Goal: Task Accomplishment & Management: Manage account settings

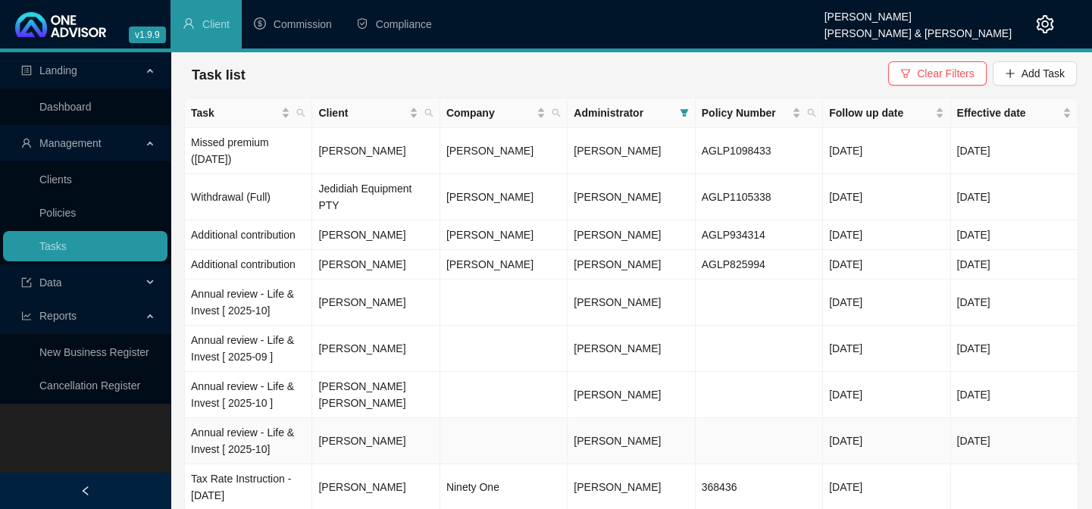
click at [609, 435] on span "[PERSON_NAME]" at bounding box center [617, 441] width 87 height 12
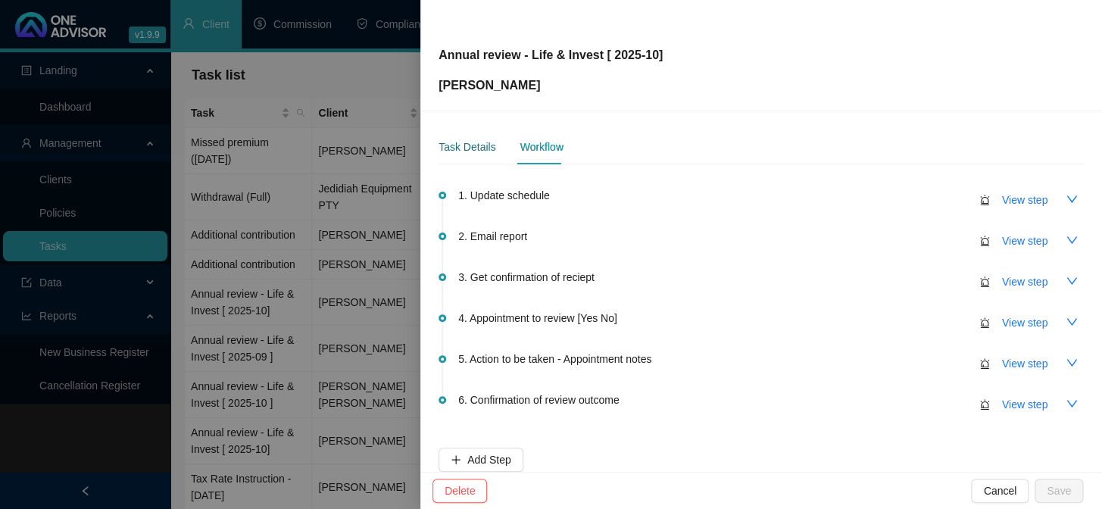
click at [463, 147] on div "Task Details" at bounding box center [467, 147] width 57 height 17
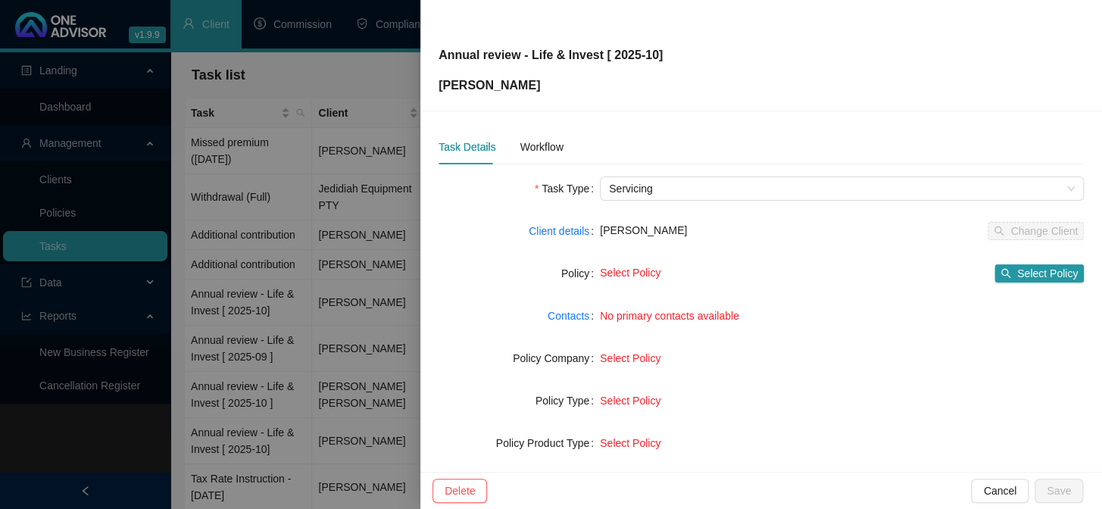
click at [276, 249] on div at bounding box center [551, 254] width 1102 height 509
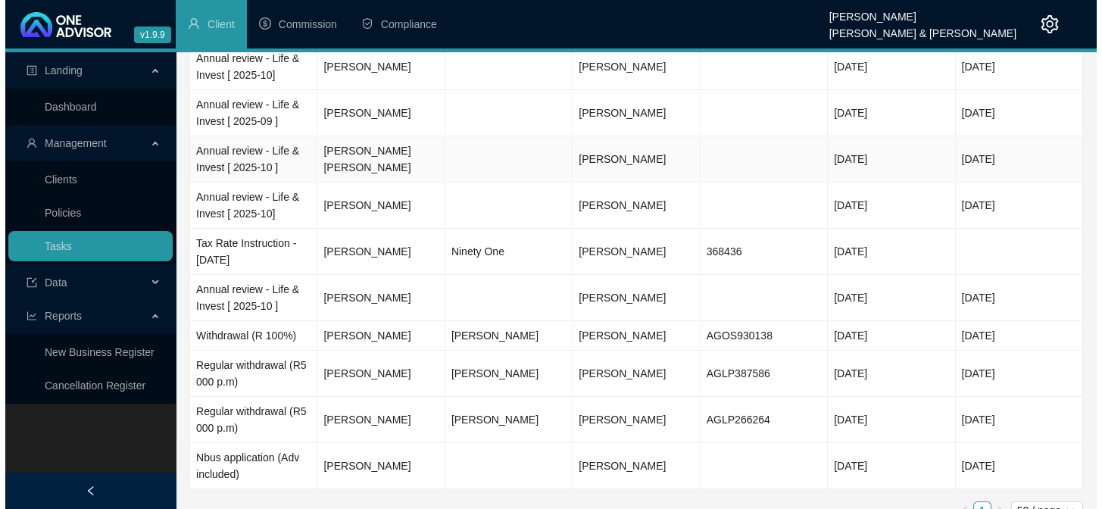
scroll to position [240, 0]
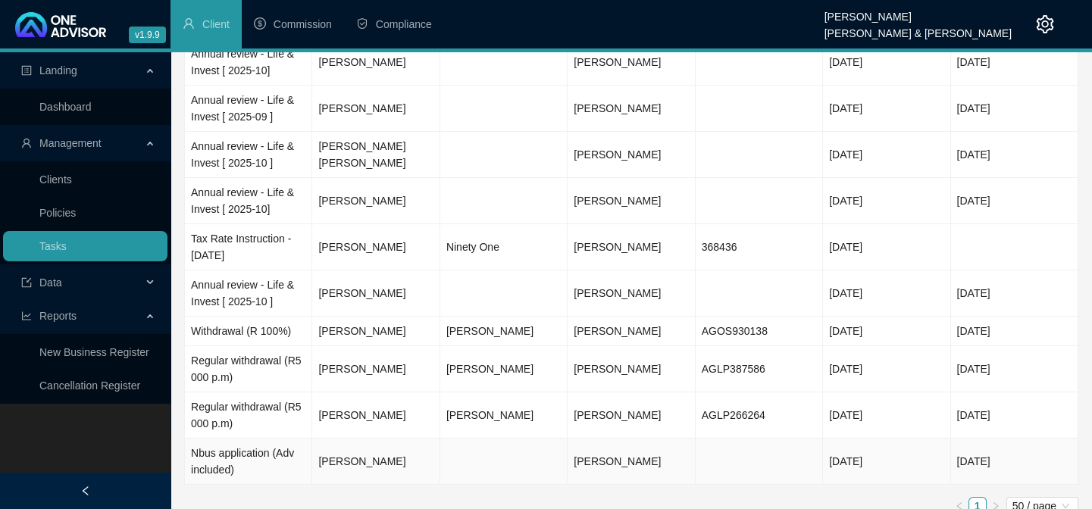
click at [224, 439] on td "Nbus application (Adv included)" at bounding box center [248, 462] width 127 height 46
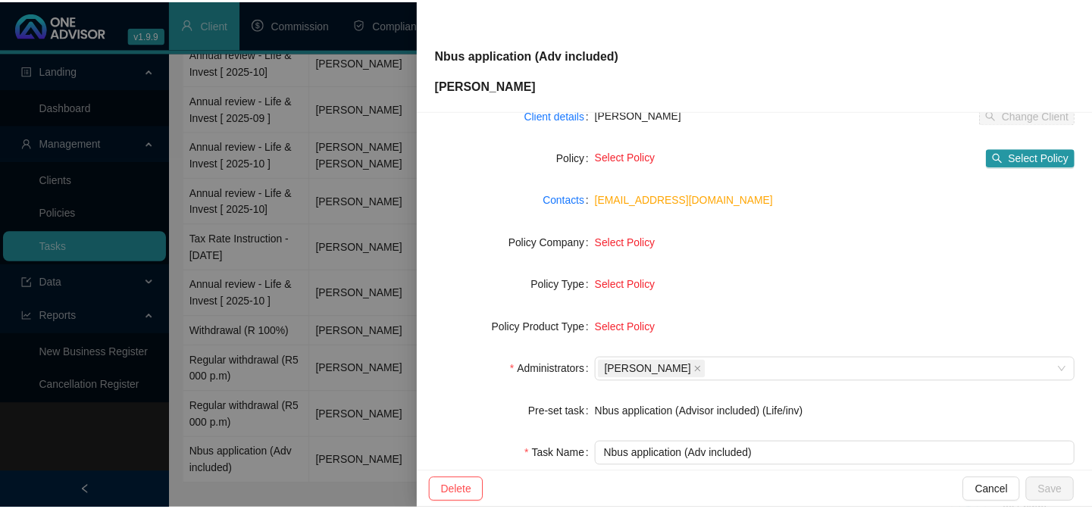
scroll to position [137, 0]
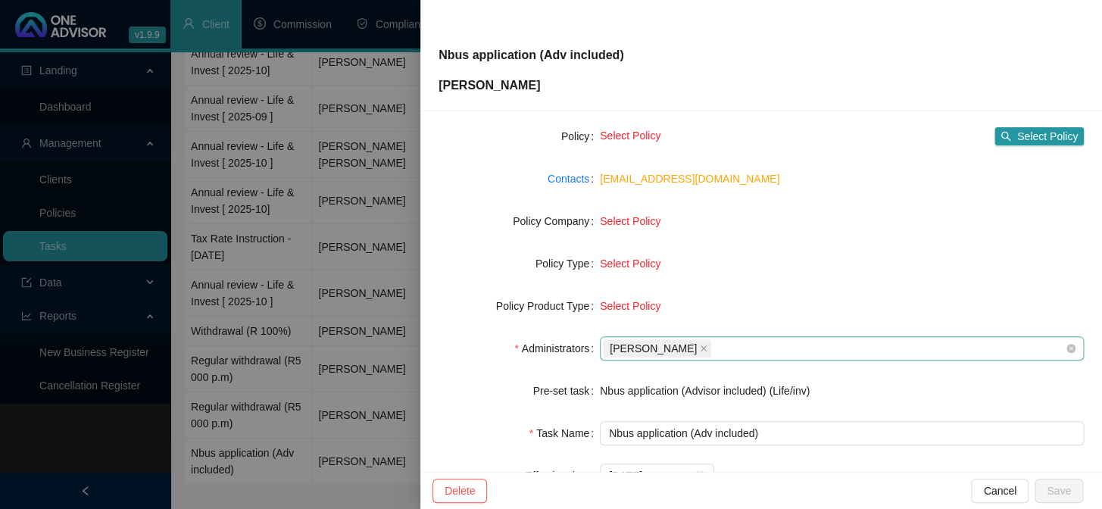
click at [751, 341] on div "[PERSON_NAME]" at bounding box center [834, 348] width 462 height 21
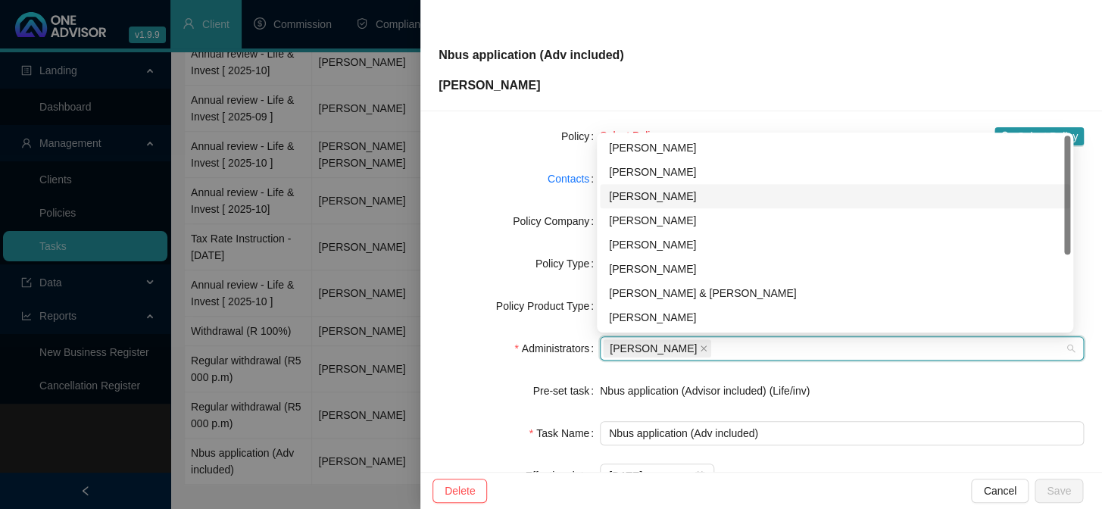
click at [649, 198] on div "[PERSON_NAME]" at bounding box center [835, 196] width 452 height 17
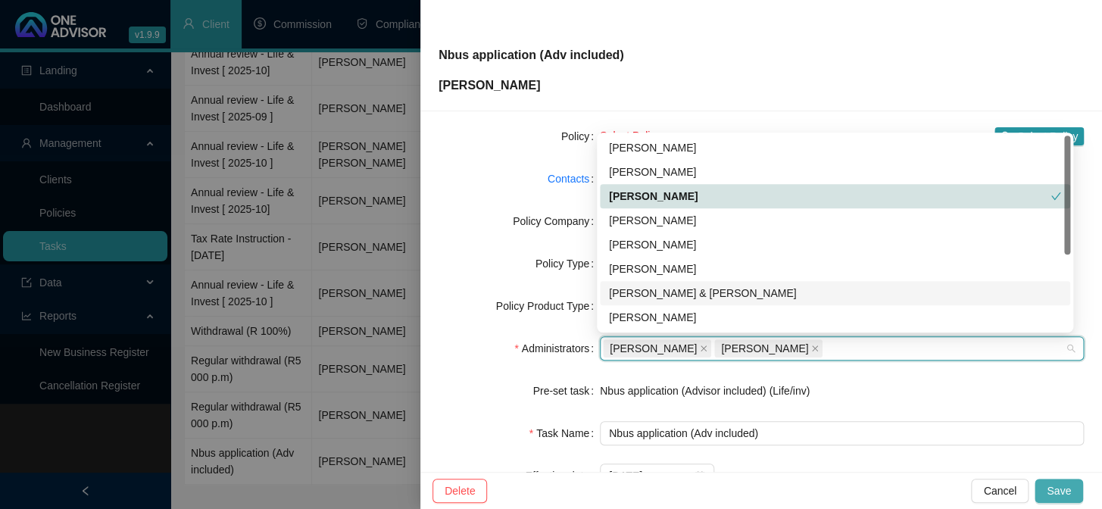
click at [1064, 486] on span "Save" at bounding box center [1059, 491] width 24 height 17
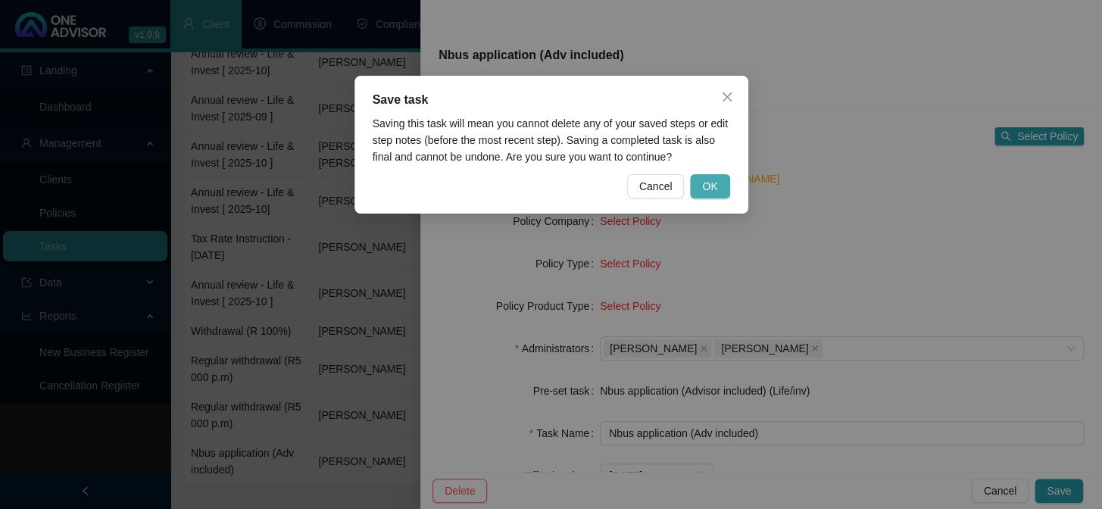
click at [719, 185] on button "OK" at bounding box center [709, 186] width 39 height 24
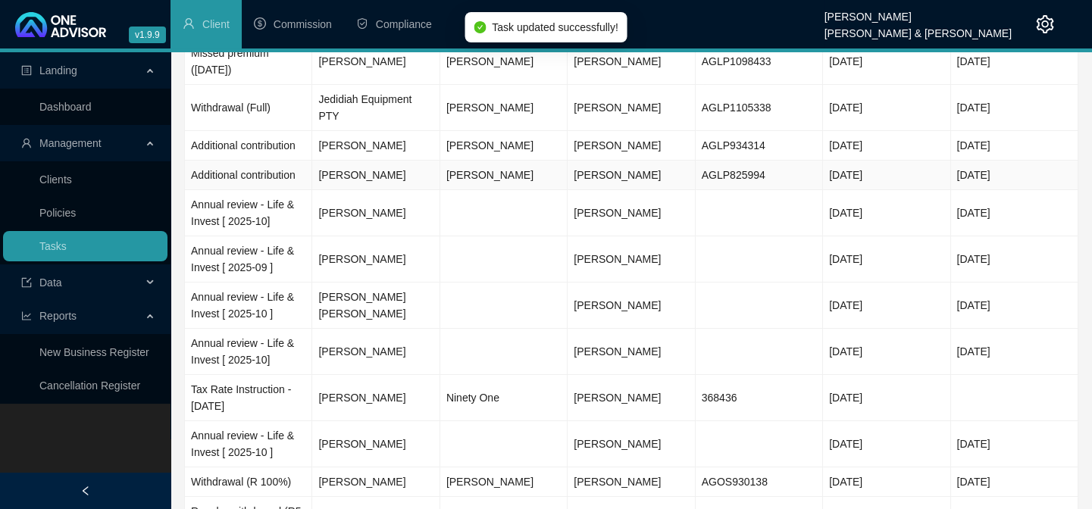
scroll to position [0, 0]
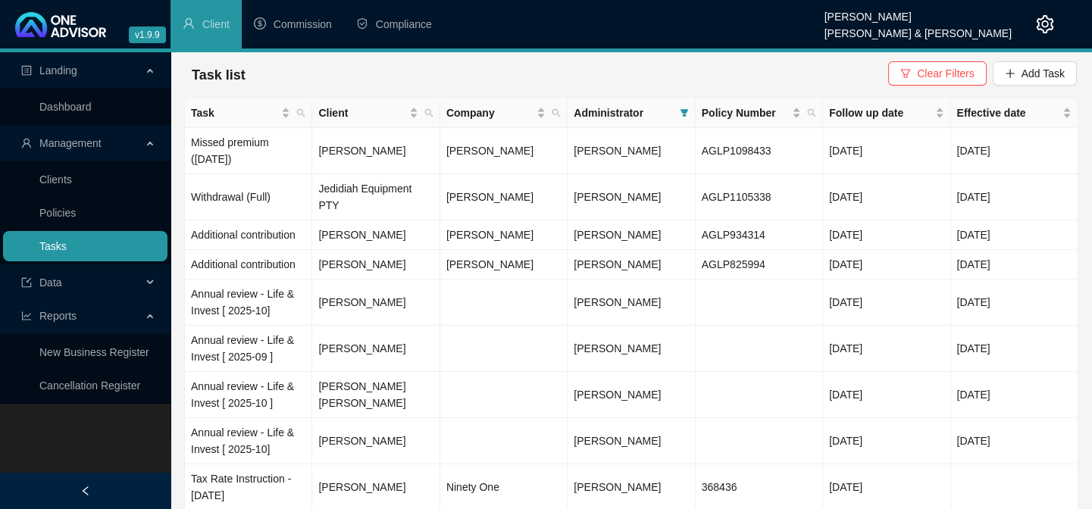
click at [65, 240] on link "Tasks" at bounding box center [52, 246] width 27 height 12
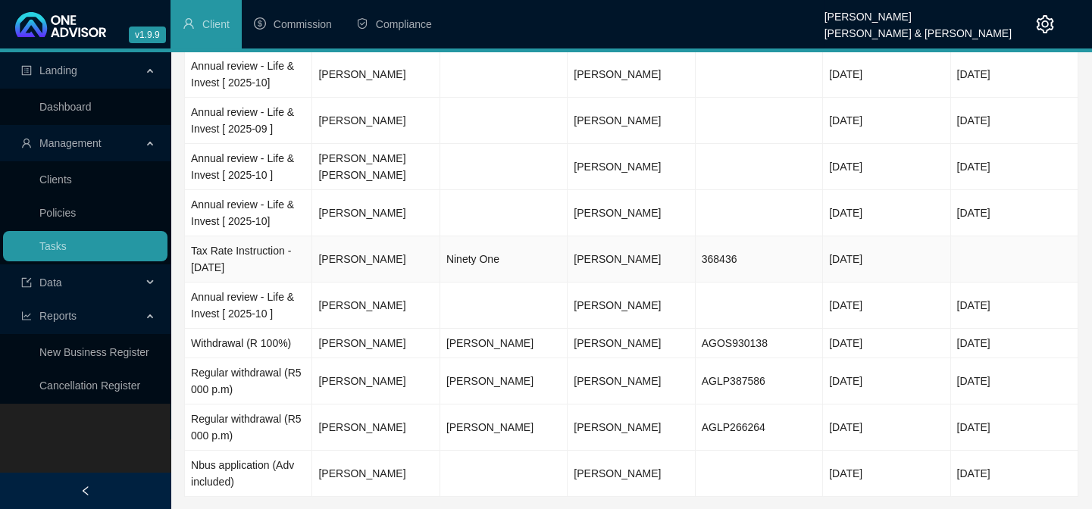
scroll to position [240, 0]
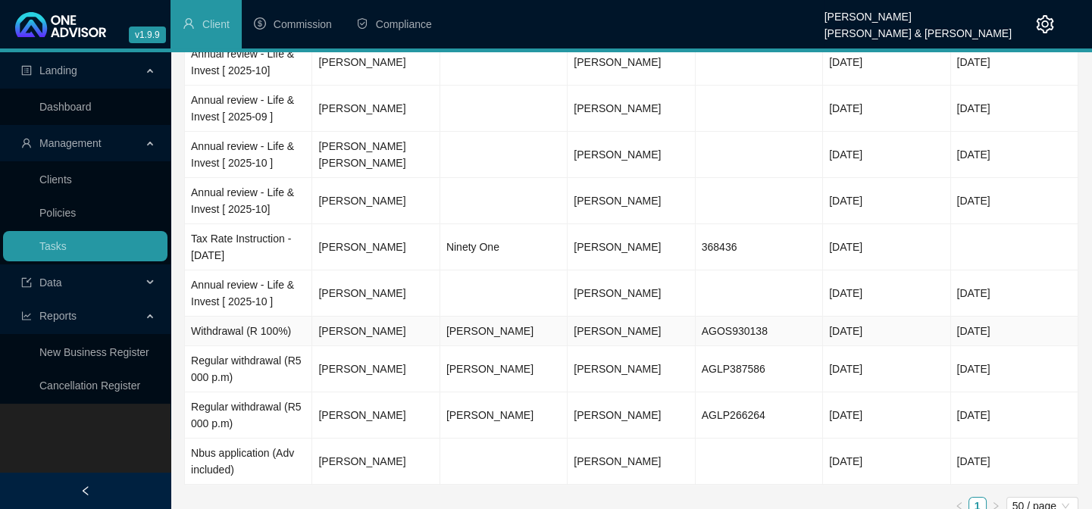
click at [367, 317] on td "[PERSON_NAME]" at bounding box center [375, 332] width 127 height 30
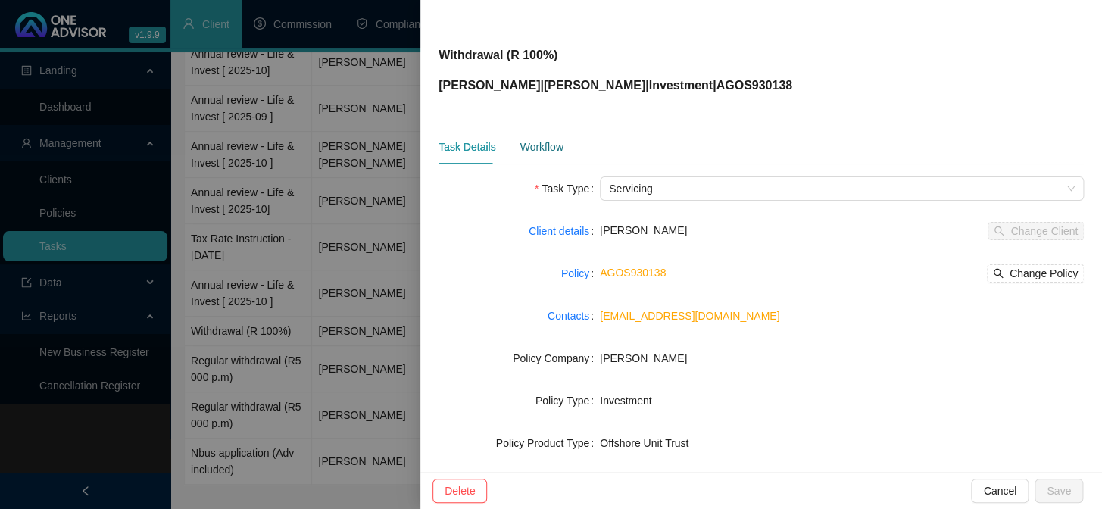
click at [531, 145] on div "Workflow" at bounding box center [541, 147] width 43 height 17
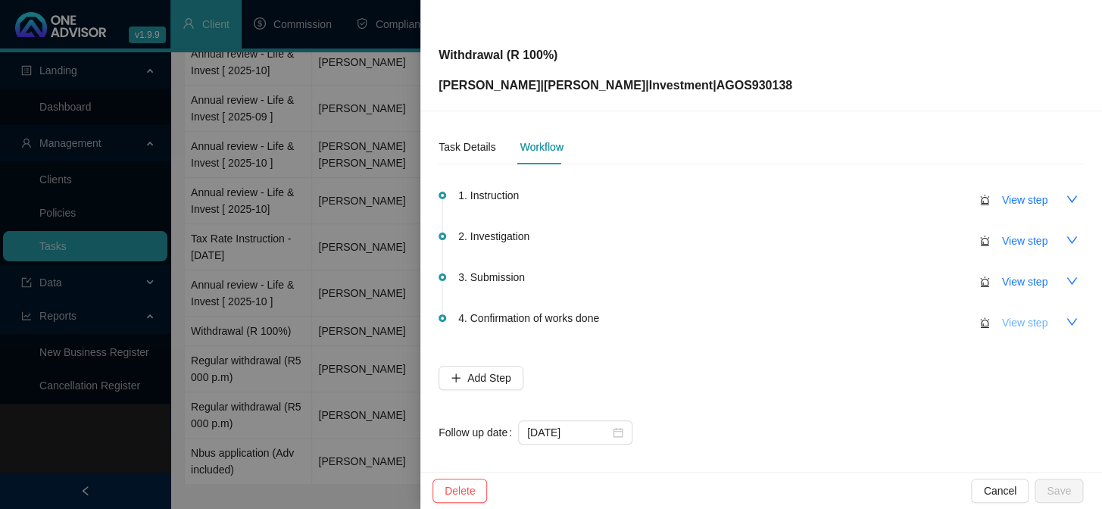
click at [1002, 323] on span "View step" at bounding box center [1024, 322] width 45 height 17
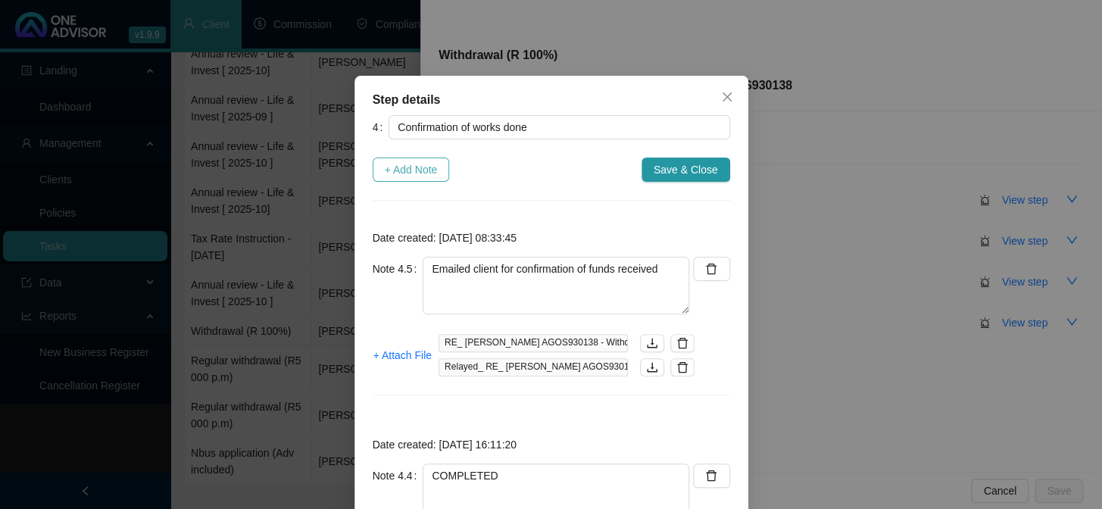
click at [394, 175] on span "+ Add Note" at bounding box center [411, 169] width 53 height 17
type textarea "Emailed client for confirmation of funds received"
type textarea "COMPLETED"
type textarea "[DATE] Emailed client"
type textarea "[DATE] Confirmation from [PERSON_NAME] Transaction details Fund name Percentage…"
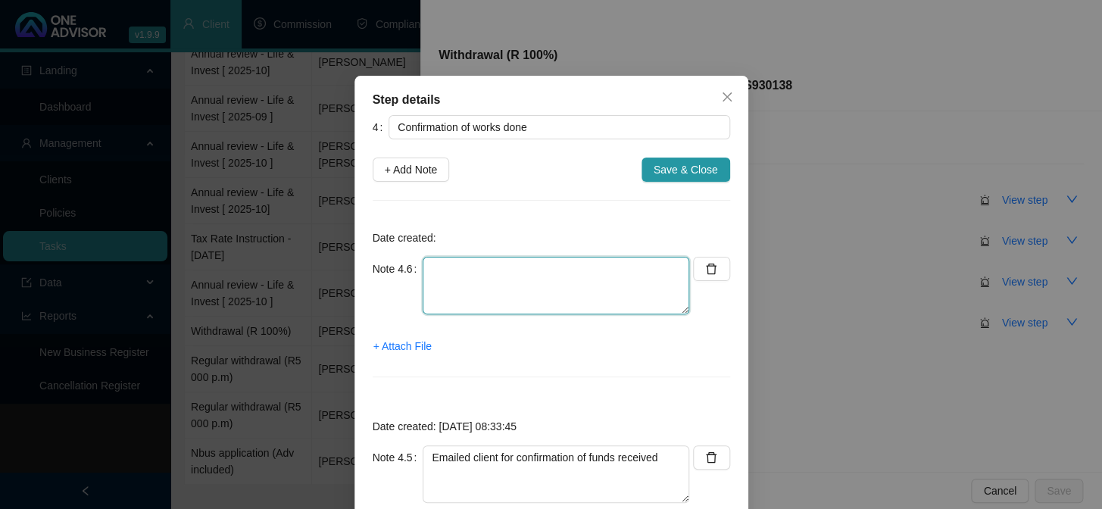
click at [496, 269] on textarea at bounding box center [556, 286] width 267 height 58
click at [410, 342] on span "+ Attach File" at bounding box center [403, 346] width 58 height 17
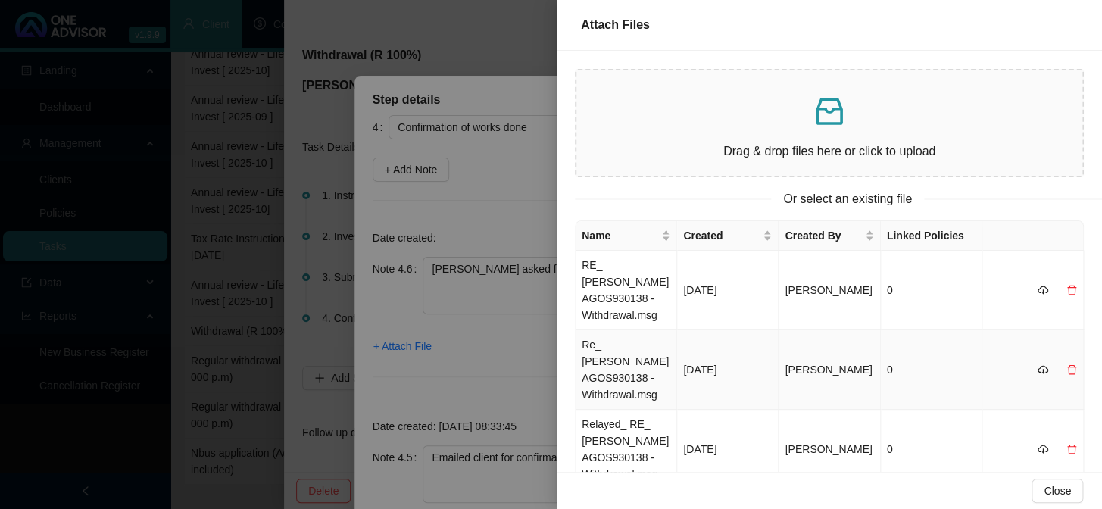
click at [608, 361] on td "Re_ [PERSON_NAME] AGOS930138 - Withdrawal.msg" at bounding box center [627, 370] width 102 height 80
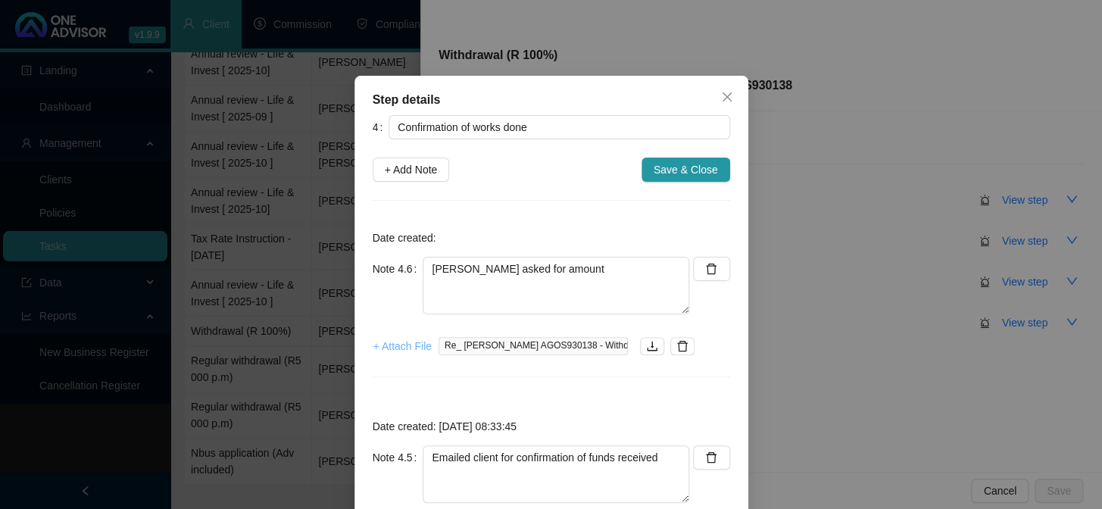
click at [391, 351] on span "+ Attach File" at bounding box center [403, 346] width 58 height 17
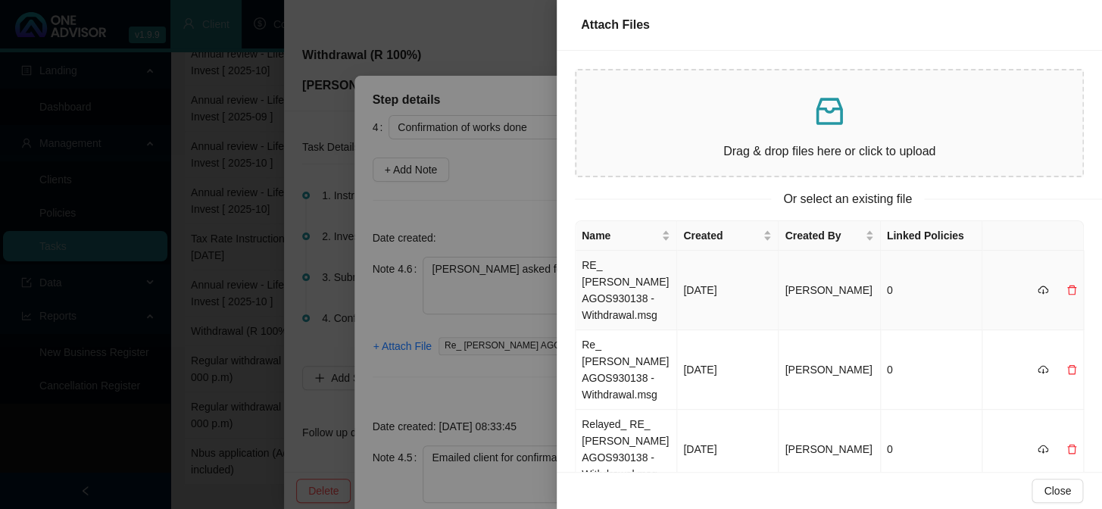
click at [628, 293] on td "RE_ [PERSON_NAME] AGOS930138 - Withdrawal.msg" at bounding box center [627, 291] width 102 height 80
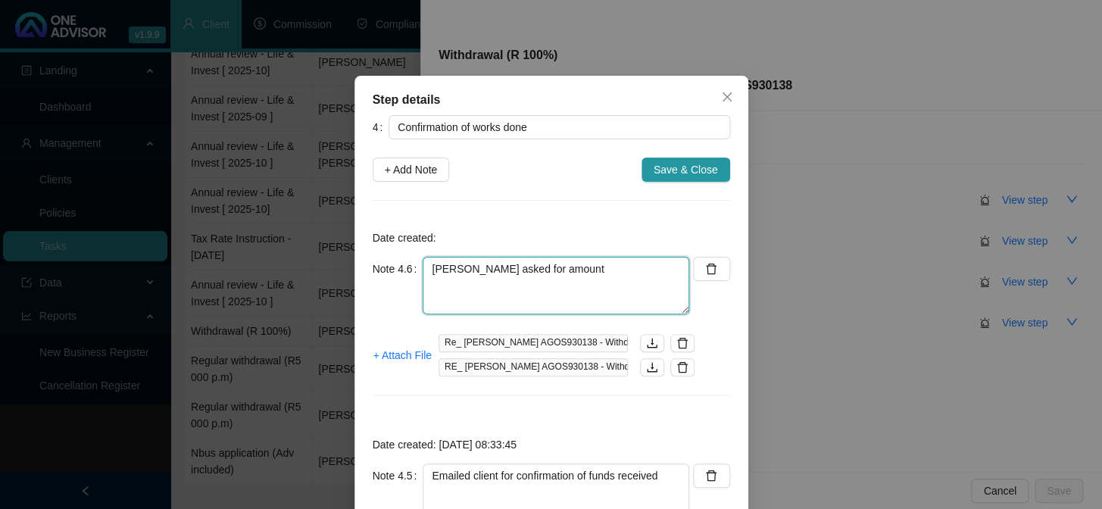
click at [546, 277] on textarea "[PERSON_NAME] asked for amount" at bounding box center [556, 286] width 267 height 58
click at [433, 284] on textarea "[PERSON_NAME] asked for amount" at bounding box center [556, 286] width 267 height 58
type textarea "[PERSON_NAME] asked for amount"
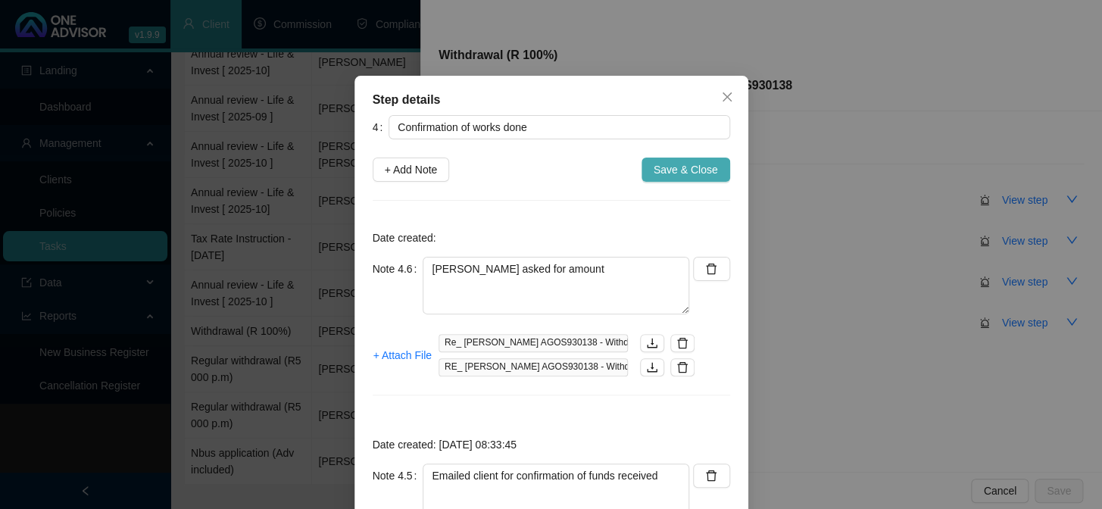
click at [688, 164] on span "Save & Close" at bounding box center [686, 169] width 64 height 17
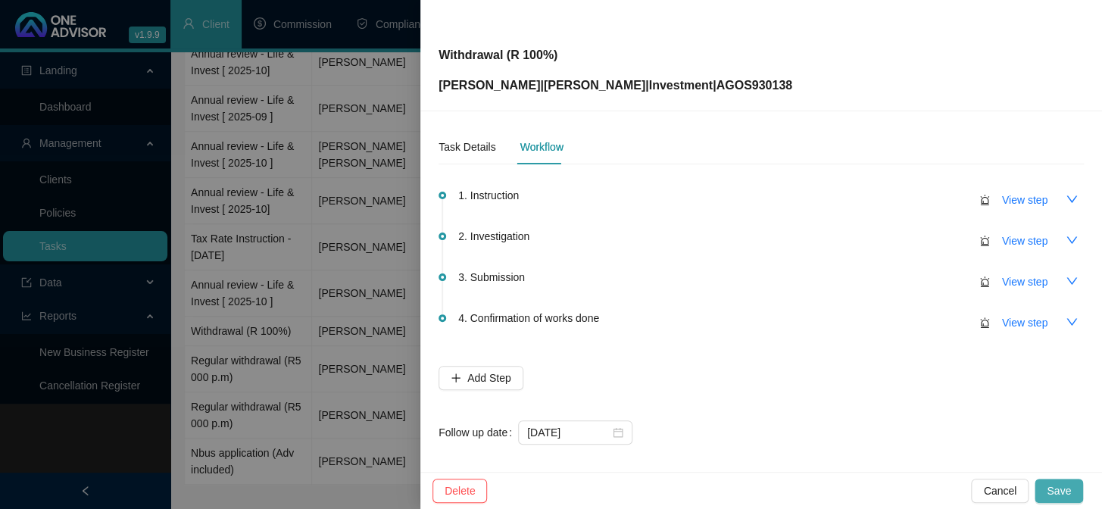
click at [1055, 481] on button "Save" at bounding box center [1059, 491] width 48 height 24
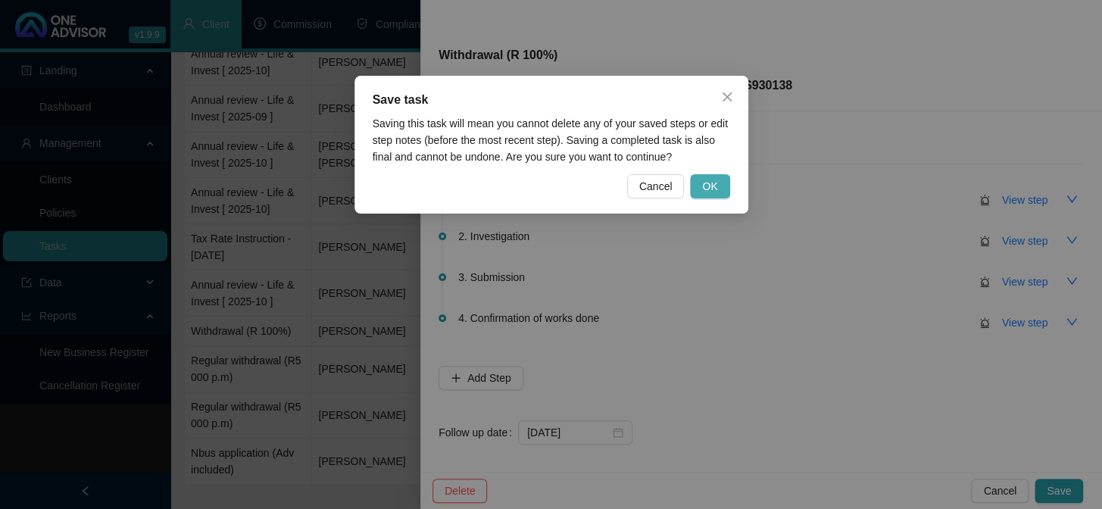
drag, startPoint x: 704, startPoint y: 183, endPoint x: 702, endPoint y: 174, distance: 8.5
click at [704, 182] on span "OK" at bounding box center [709, 186] width 15 height 17
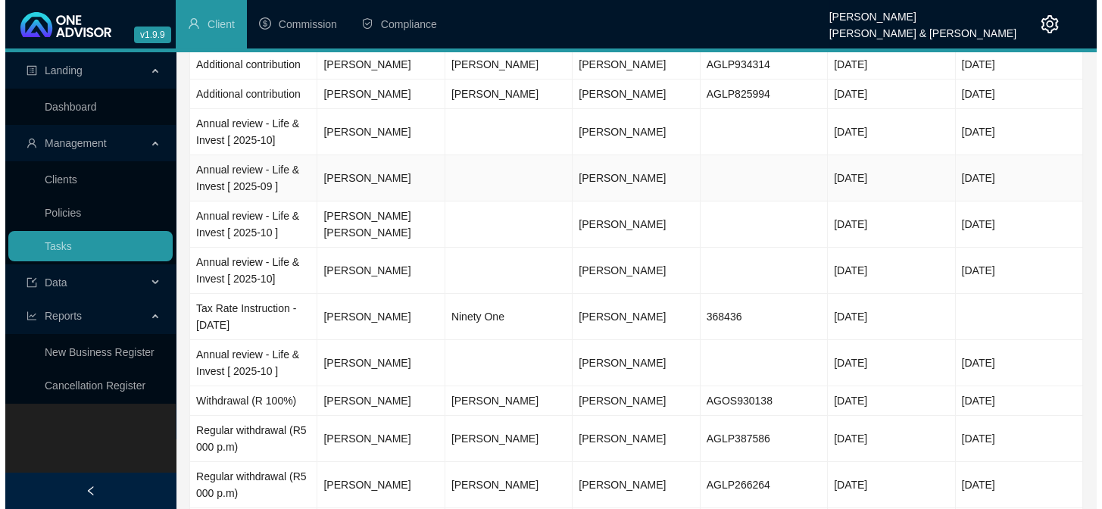
scroll to position [171, 0]
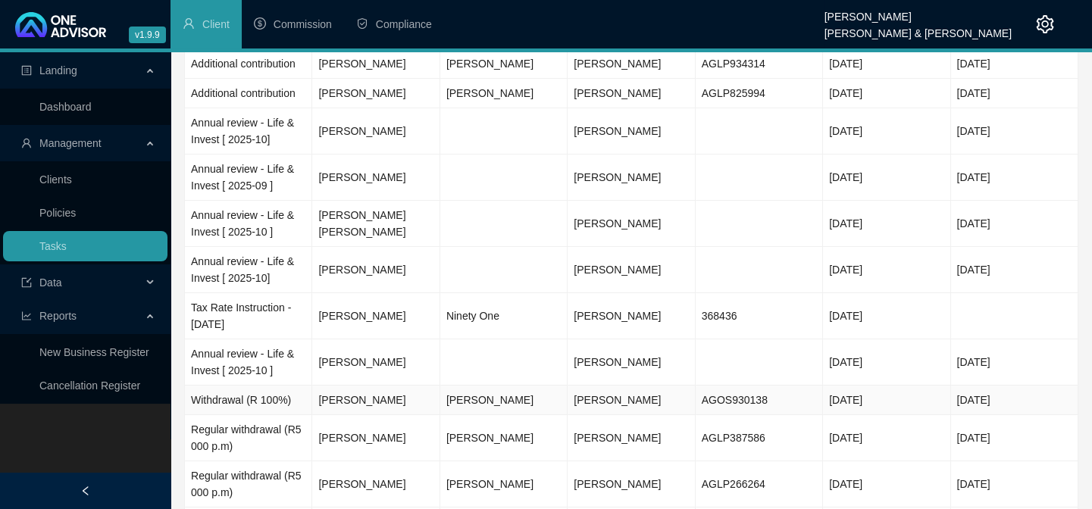
click at [340, 386] on td "[PERSON_NAME]" at bounding box center [375, 401] width 127 height 30
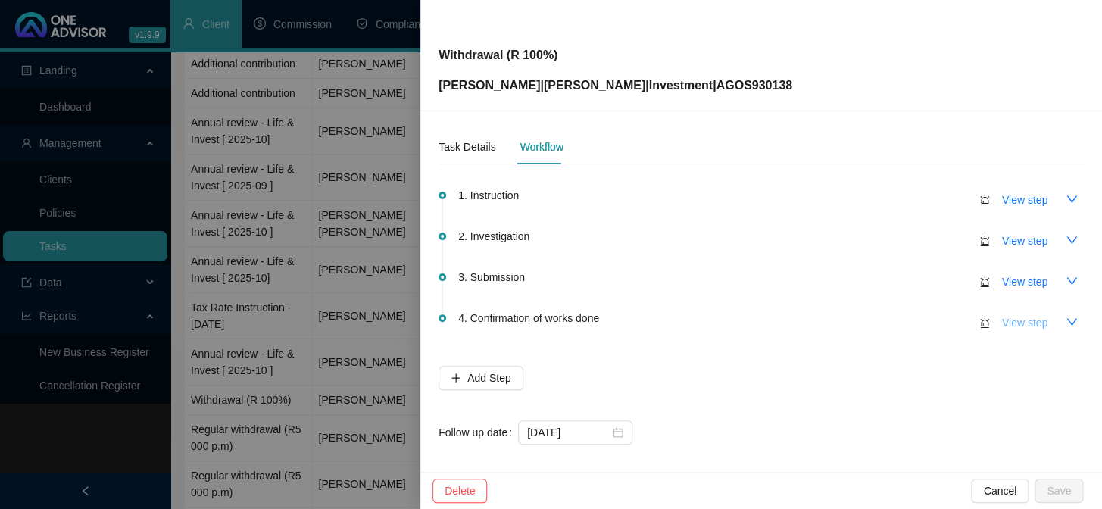
click at [1024, 324] on span "View step" at bounding box center [1024, 322] width 45 height 17
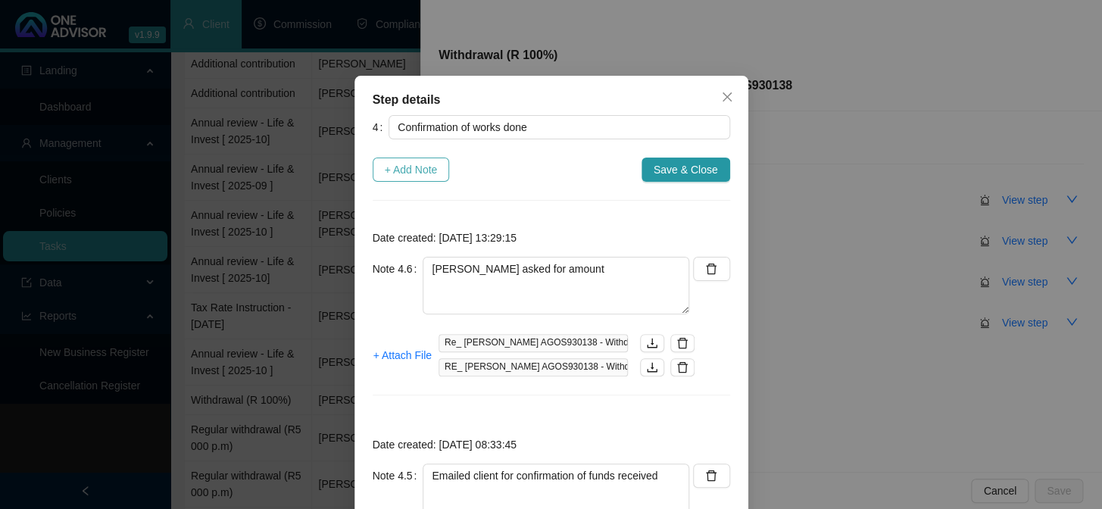
click at [402, 164] on span "+ Add Note" at bounding box center [411, 169] width 53 height 17
type textarea "[PERSON_NAME] asked for amount"
type textarea "Emailed client for confirmation of funds received"
type textarea "COMPLETED"
type textarea "[DATE] Emailed client"
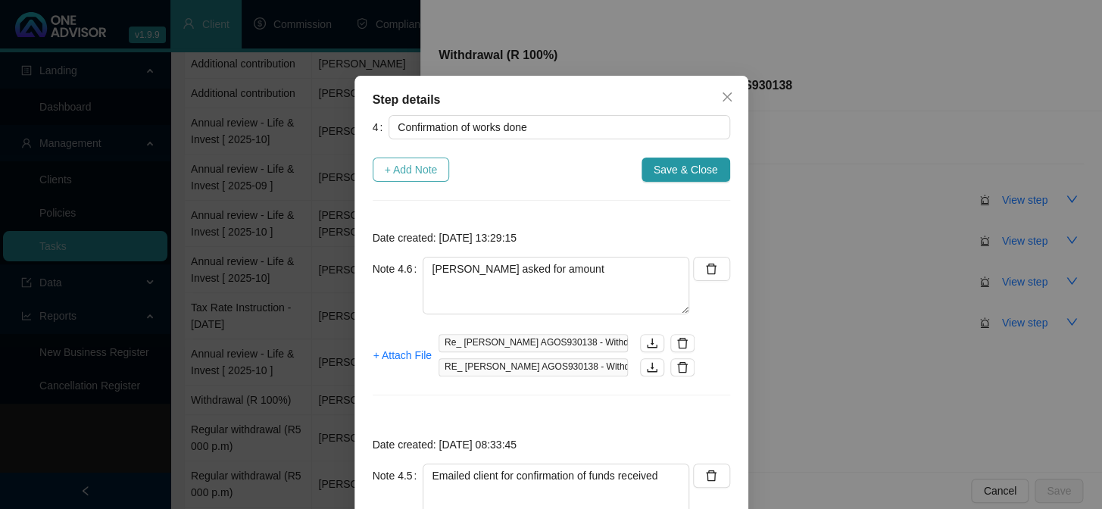
type textarea "[DATE] Confirmation from [PERSON_NAME] Transaction details Fund name Percentage…"
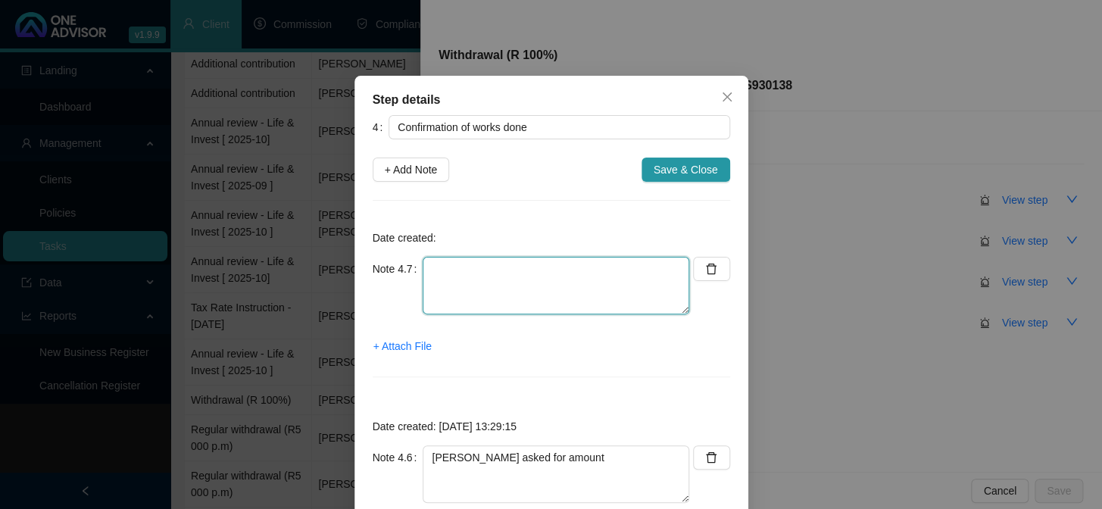
click at [453, 293] on textarea at bounding box center [556, 286] width 267 height 58
click at [492, 290] on textarea "More emails on funds received" at bounding box center [556, 286] width 267 height 58
click at [607, 273] on textarea "More emails on funds received" at bounding box center [556, 286] width 267 height 58
paste textarea "I just got a prompt on discovery bank to accept a foreign amount of $5946,67? M…"
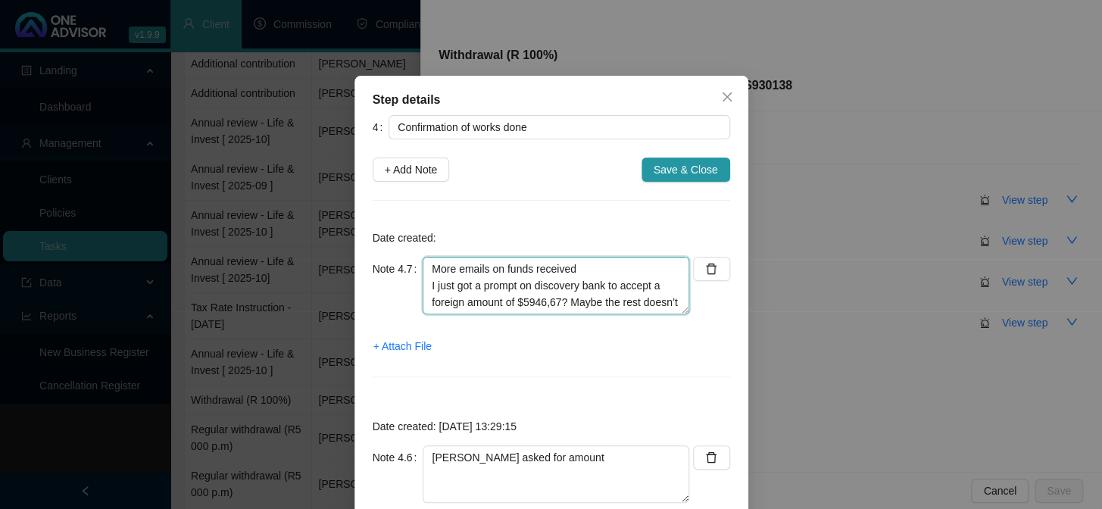
scroll to position [45, 0]
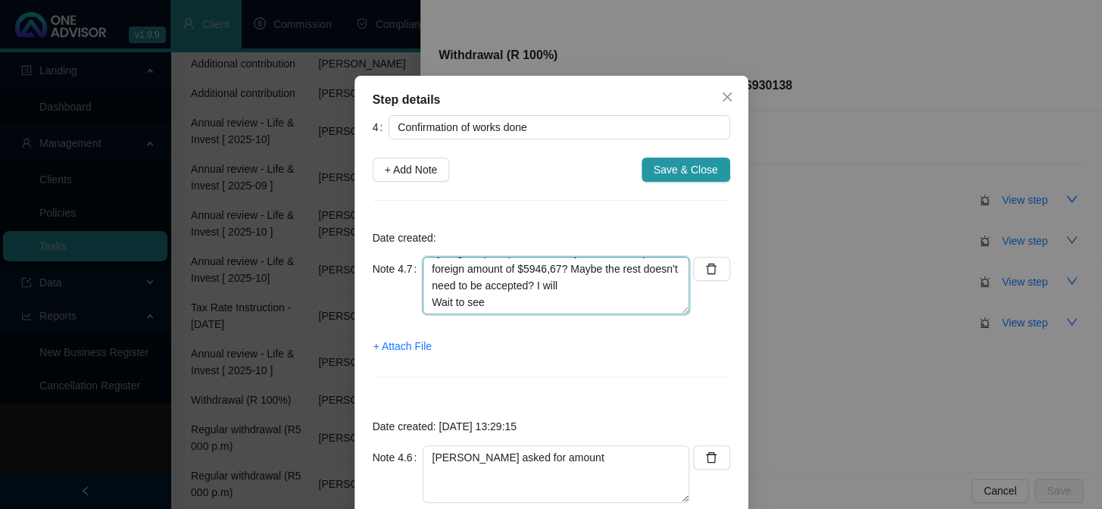
click at [488, 296] on textarea "More emails on funds received I just got a prompt on discovery bank to accept a…" at bounding box center [556, 286] width 267 height 58
paste textarea "And another for £1880,58"
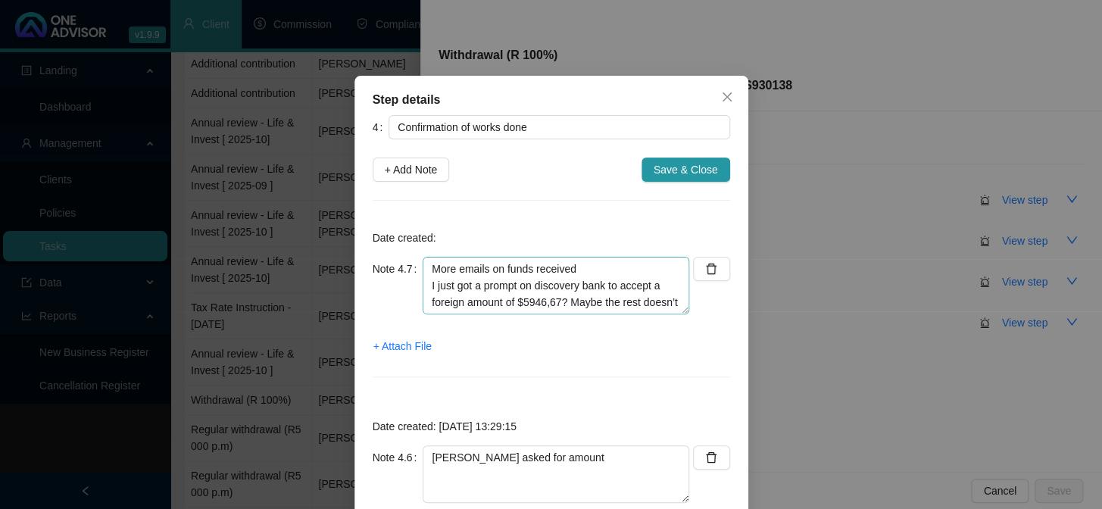
scroll to position [67, 0]
click at [502, 271] on textarea "More emails on funds received I just got a prompt on discovery bank to accept a…" at bounding box center [556, 286] width 267 height 58
paste textarea "That would most likely be the 2 USD funds coming – the 3rd fund is a GBP fund"
drag, startPoint x: 427, startPoint y: 283, endPoint x: 659, endPoint y: 281, distance: 232.6
click at [659, 281] on textarea "More emails on funds received I just got a prompt on discovery bank to accept a…" at bounding box center [556, 286] width 267 height 58
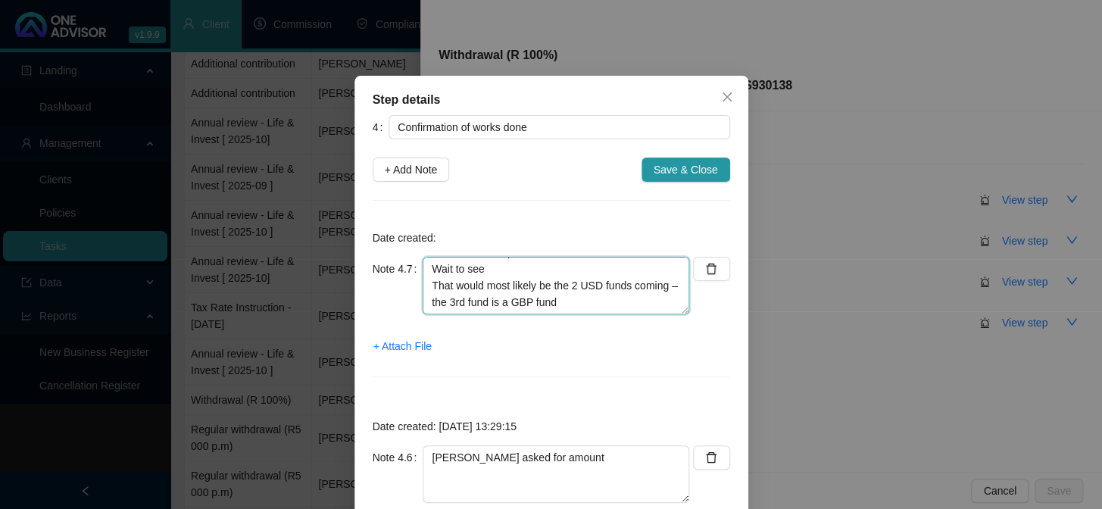
click at [613, 299] on textarea "More emails on funds received I just got a prompt on discovery bank to accept a…" at bounding box center [556, 286] width 267 height 58
click at [505, 297] on textarea "More emails on funds received I just got a prompt on discovery bank to accept a…" at bounding box center [556, 286] width 267 height 58
click at [465, 303] on textarea "More emails on funds received I just got a prompt on discovery bank to accept a…" at bounding box center [556, 286] width 267 height 58
paste textarea "Our emails just missed each other ! Yes this is right:"
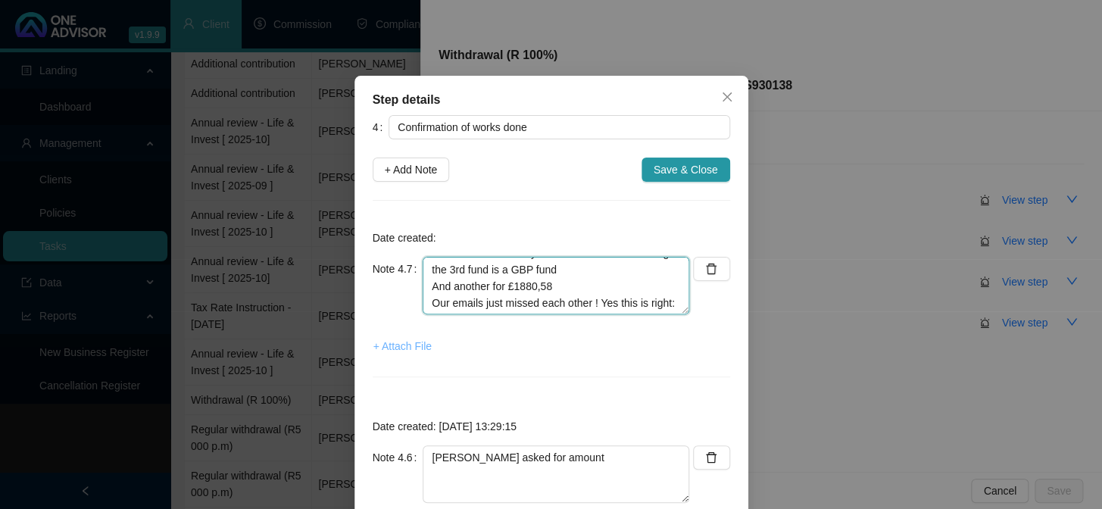
type textarea "More emails on funds received I just got a prompt on discovery bank to accept a…"
click at [404, 346] on span "+ Attach File" at bounding box center [403, 346] width 58 height 17
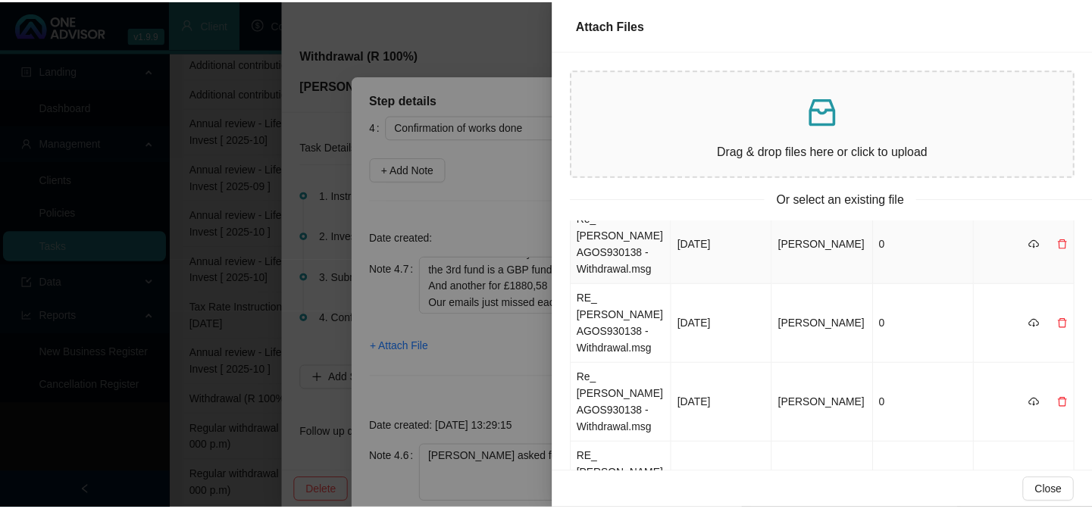
scroll to position [137, 0]
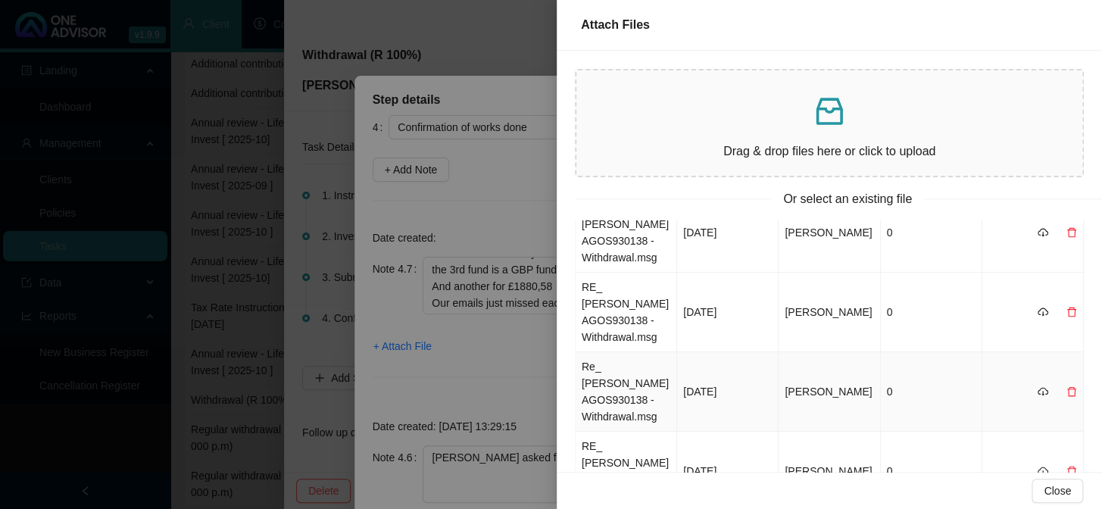
click at [622, 374] on td "Re_ [PERSON_NAME] AGOS930138 - Withdrawal.msg" at bounding box center [627, 392] width 102 height 80
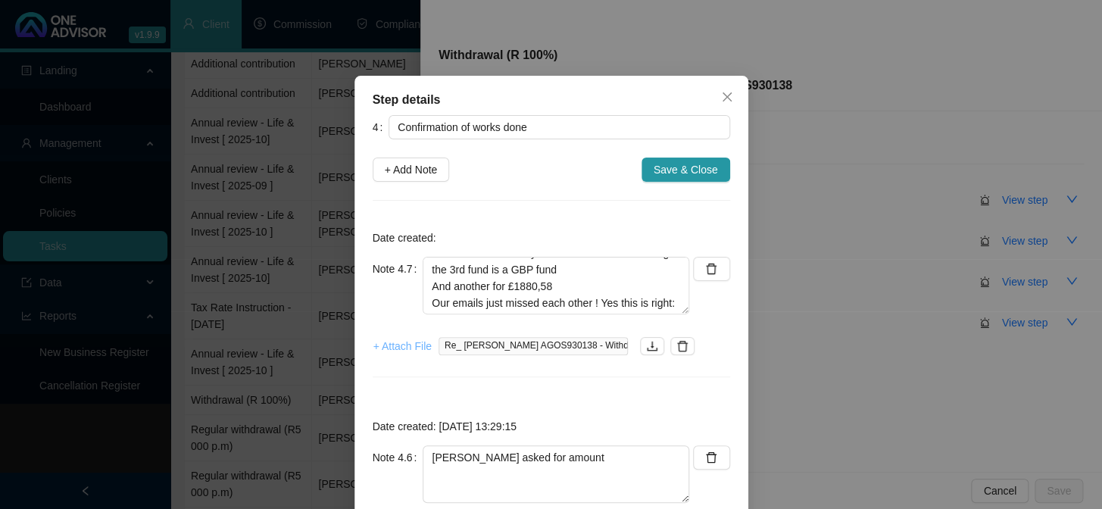
click at [408, 339] on span "+ Attach File" at bounding box center [403, 346] width 58 height 17
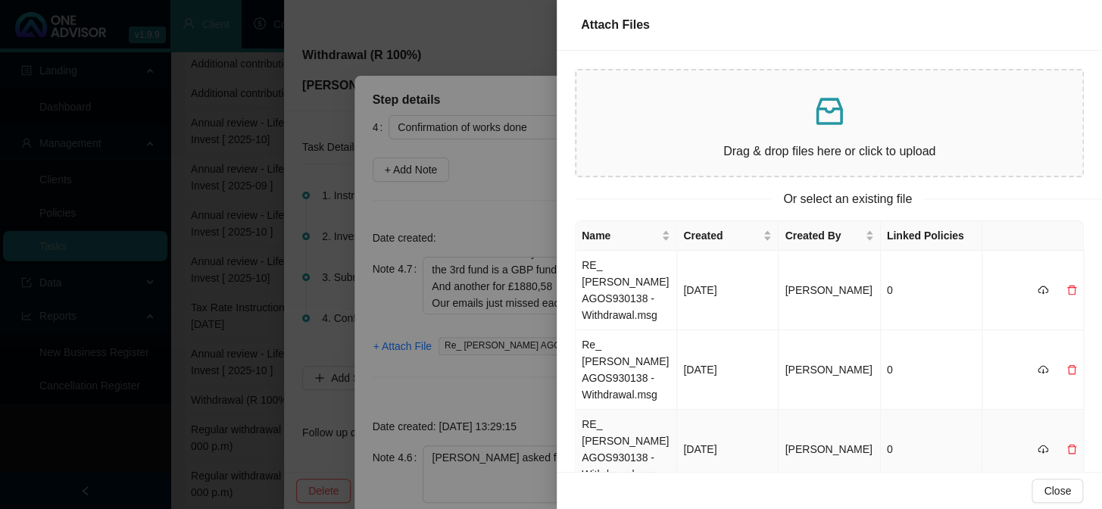
click at [636, 435] on td "RE_ [PERSON_NAME] AGOS930138 - Withdrawal.msg" at bounding box center [627, 450] width 102 height 80
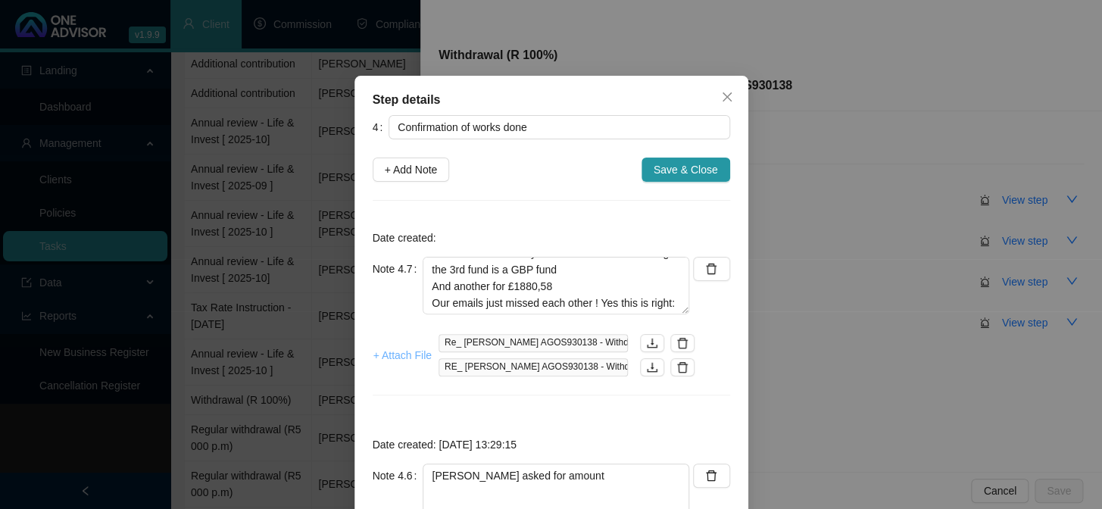
click at [394, 361] on span "+ Attach File" at bounding box center [403, 355] width 58 height 17
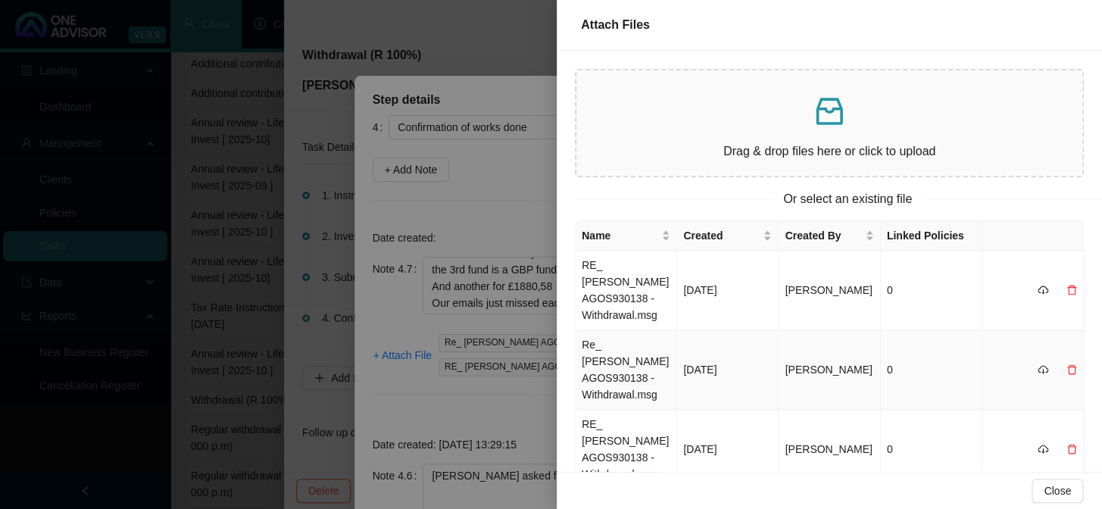
click at [646, 359] on td "Re_ [PERSON_NAME] AGOS930138 - Withdrawal.msg" at bounding box center [627, 370] width 102 height 80
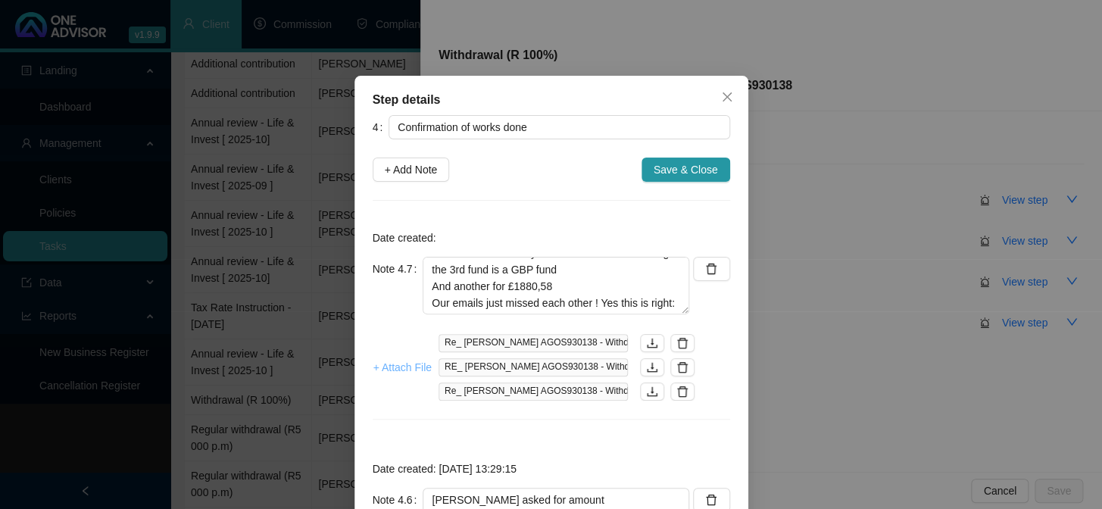
click at [390, 361] on span "+ Attach File" at bounding box center [403, 367] width 58 height 17
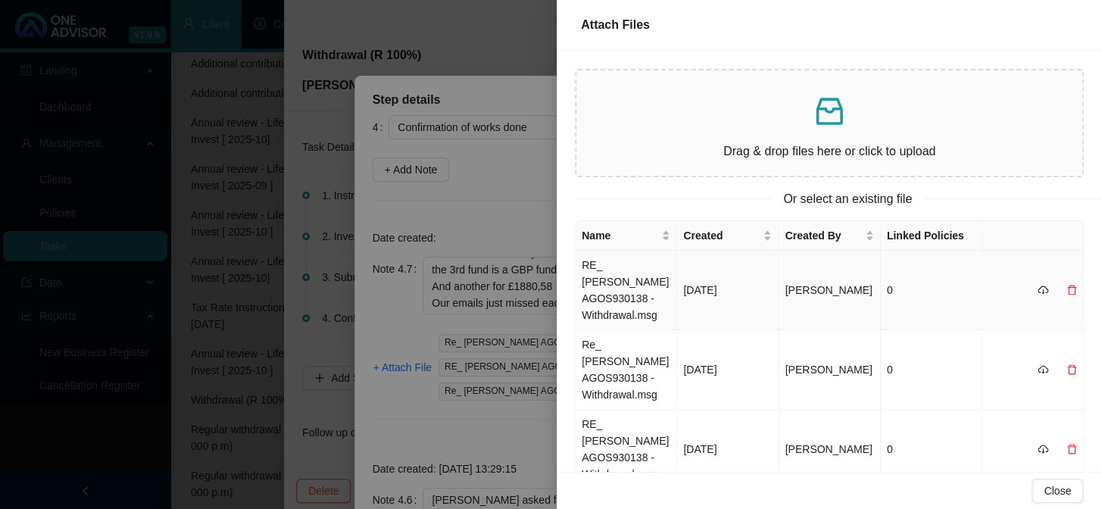
click at [608, 295] on td "RE_ [PERSON_NAME] AGOS930138 - Withdrawal.msg" at bounding box center [627, 291] width 102 height 80
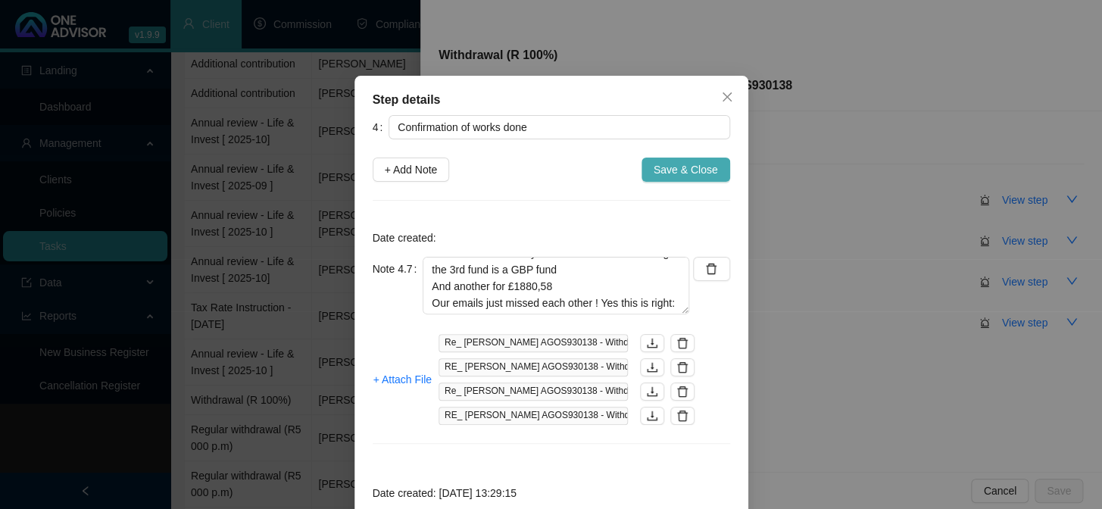
click at [677, 174] on span "Save & Close" at bounding box center [686, 169] width 64 height 17
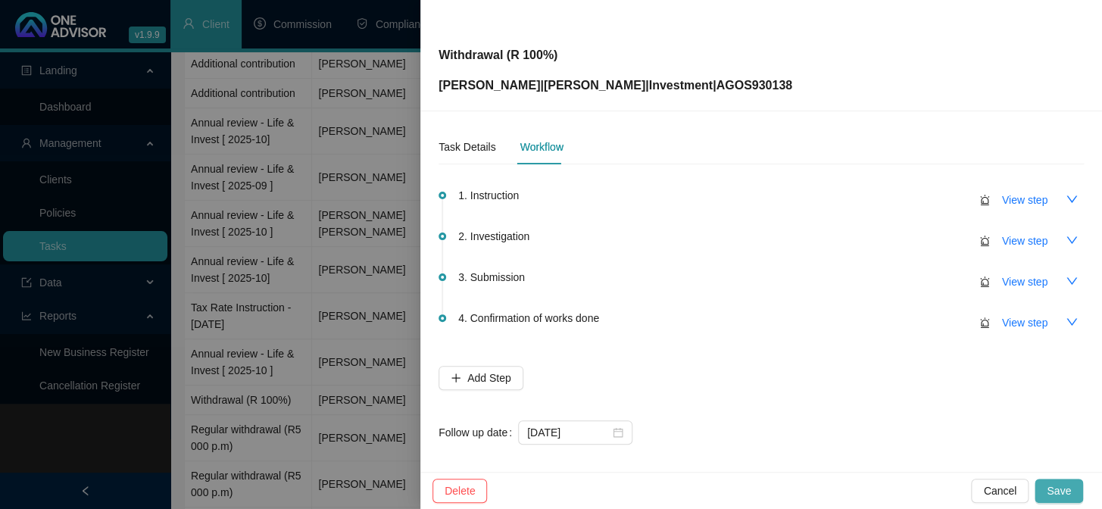
click at [1057, 483] on span "Save" at bounding box center [1059, 491] width 24 height 17
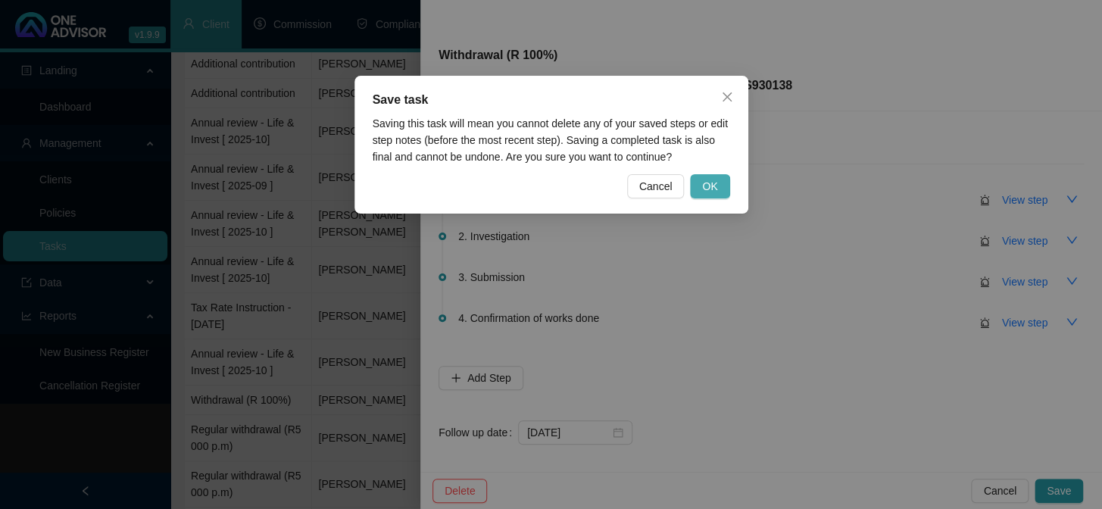
click at [708, 178] on span "OK" at bounding box center [709, 186] width 15 height 17
